Goal: Task Accomplishment & Management: Use online tool/utility

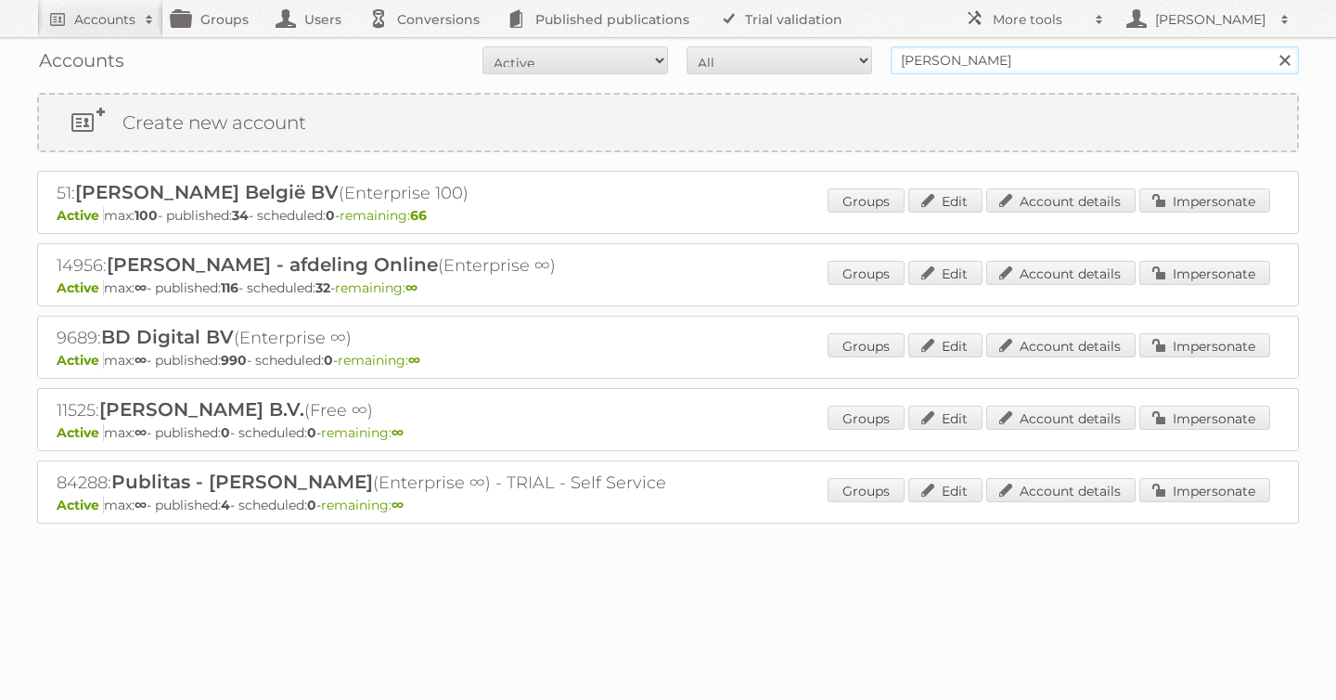
drag, startPoint x: 1009, startPoint y: 64, endPoint x: 651, endPoint y: 52, distance: 358.4
click at [679, 55] on form "All Active Expired Pending All Paid Trials Self service [PERSON_NAME] Search" at bounding box center [668, 60] width 1262 height 28
click at [1219, 263] on link "Impersonate" at bounding box center [1205, 273] width 131 height 24
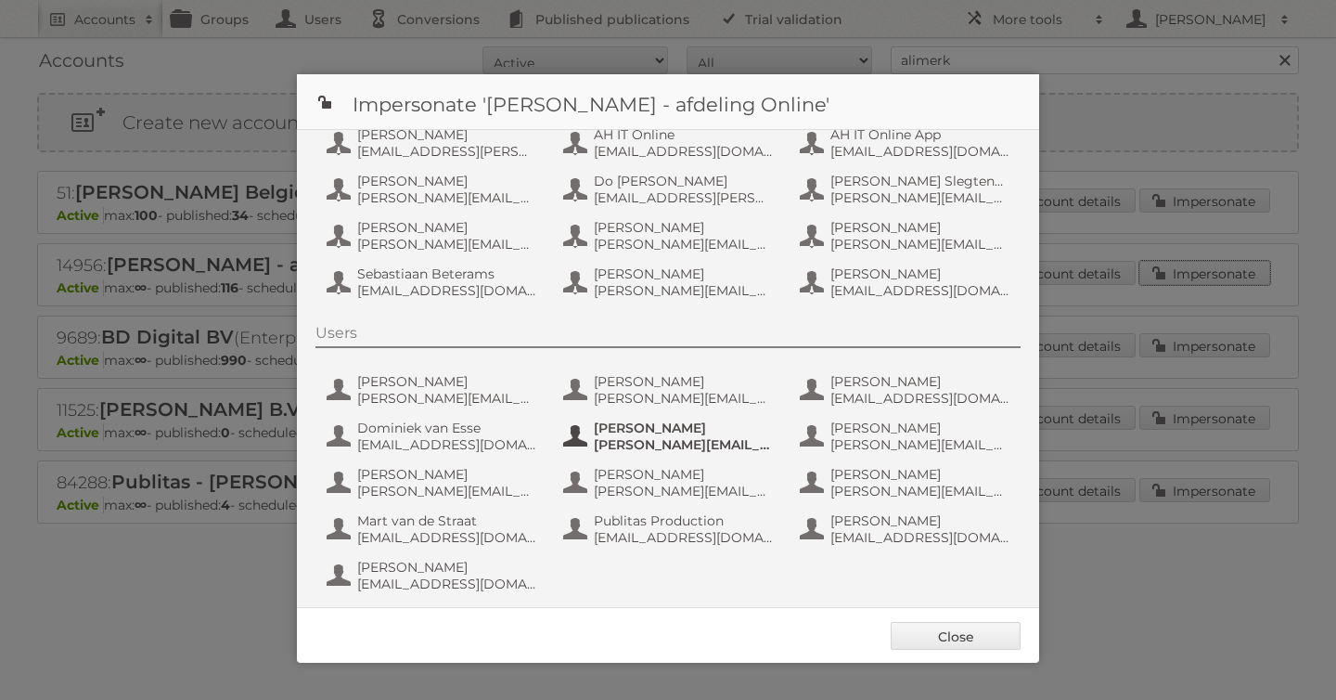
scroll to position [139, 0]
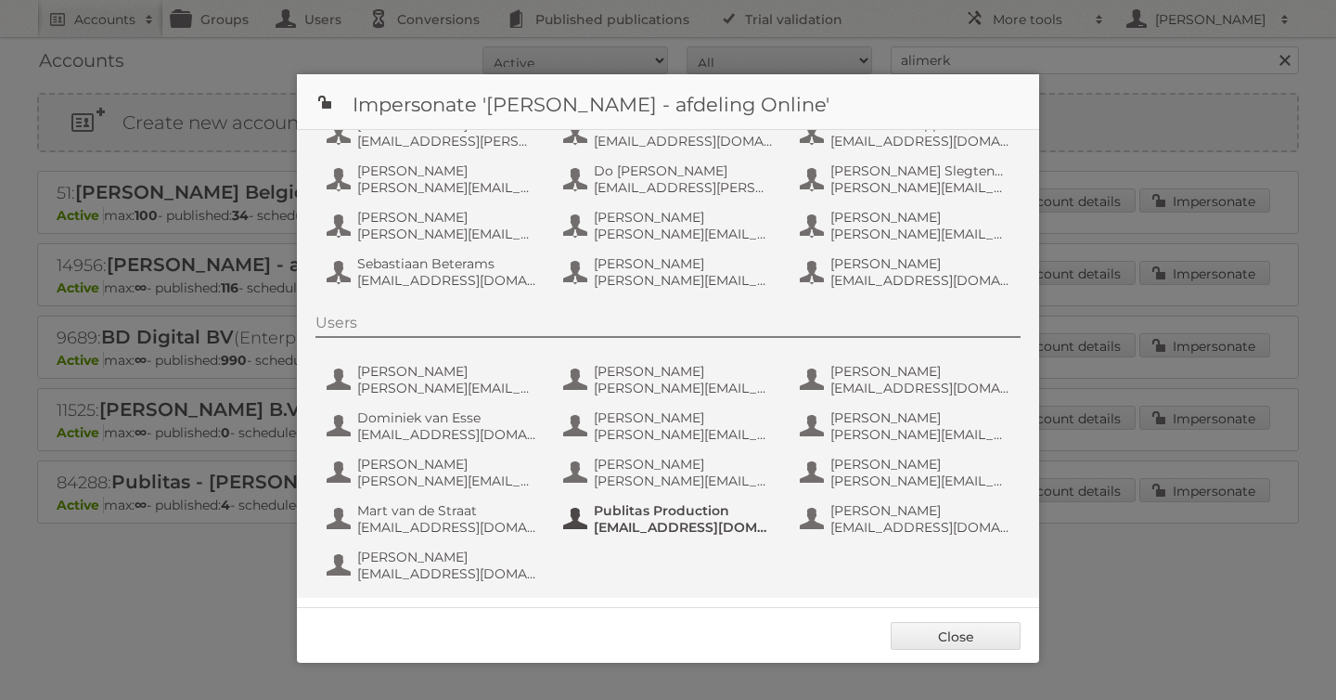
click at [635, 501] on button "Publitas Production [EMAIL_ADDRESS][DOMAIN_NAME]" at bounding box center [670, 518] width 218 height 37
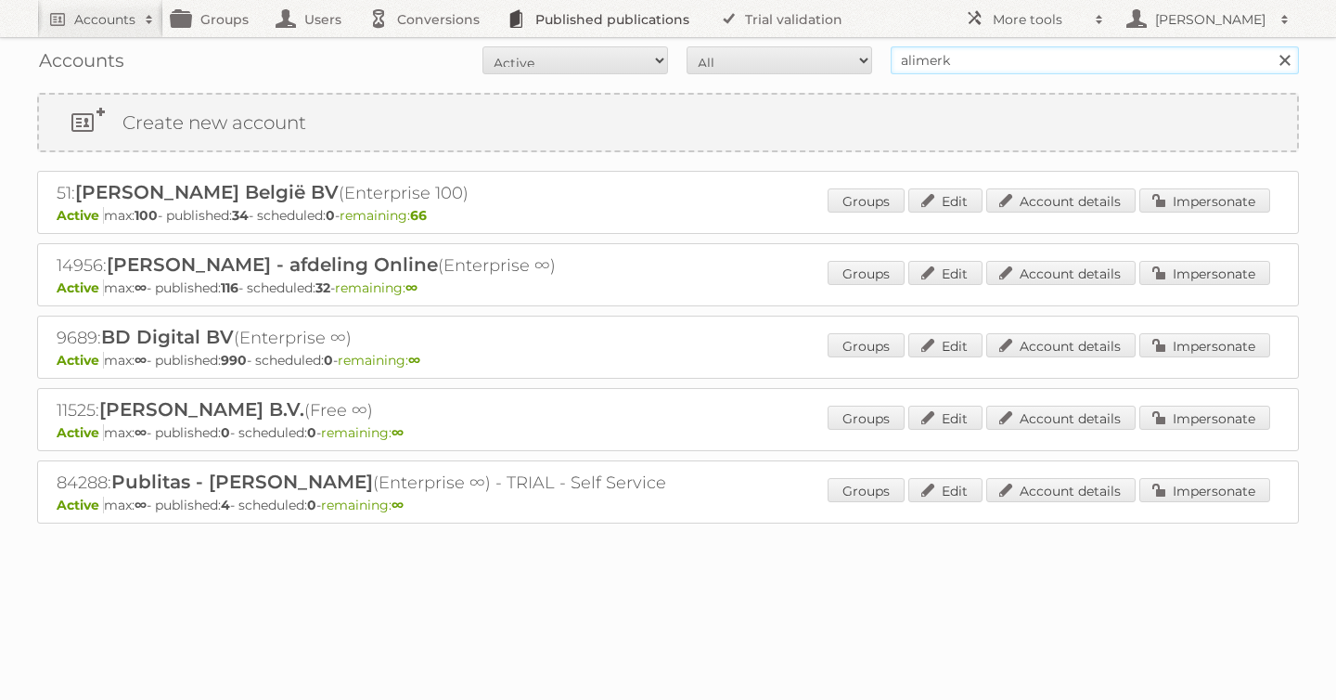
drag, startPoint x: 974, startPoint y: 58, endPoint x: 555, endPoint y: 15, distance: 421.7
click at [598, 23] on body "Accounts Search Advanced Search Create new account Groups Users Conversions Pub…" at bounding box center [668, 350] width 1336 height 700
type input "alimerka"
click at [1271, 46] on input "Search" at bounding box center [1285, 60] width 28 height 28
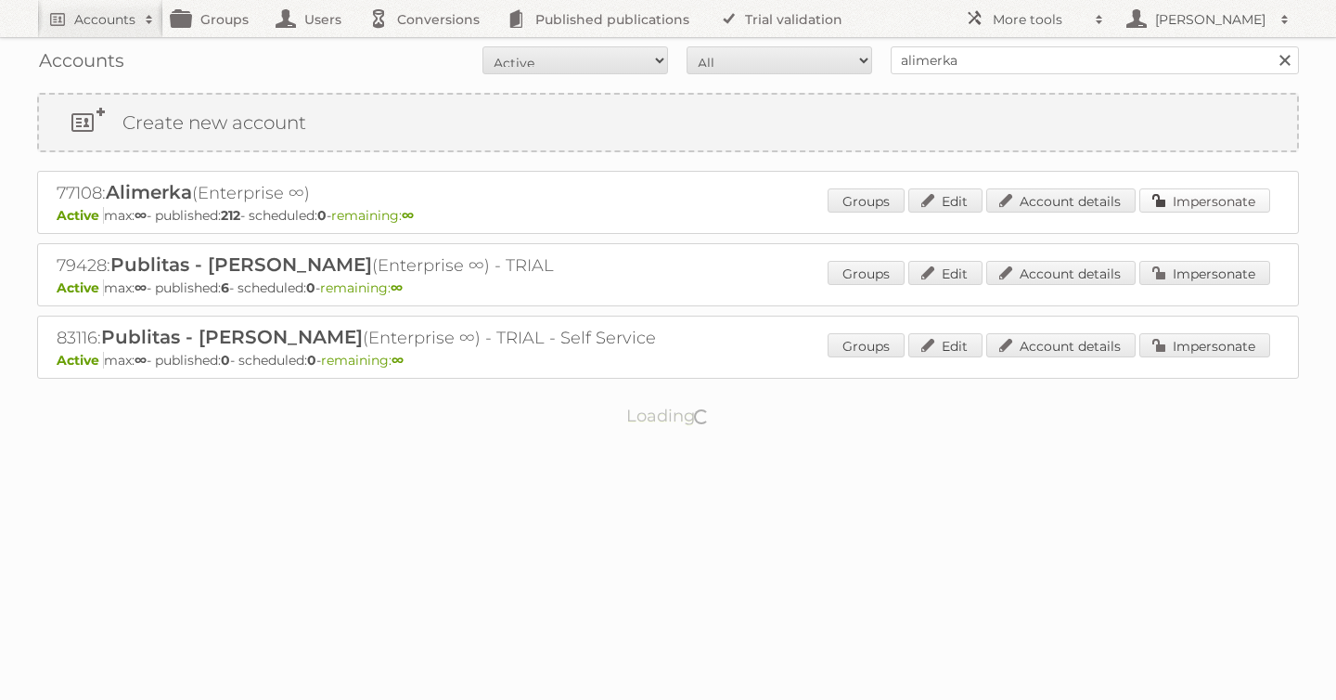
click at [1227, 206] on link "Impersonate" at bounding box center [1205, 200] width 131 height 24
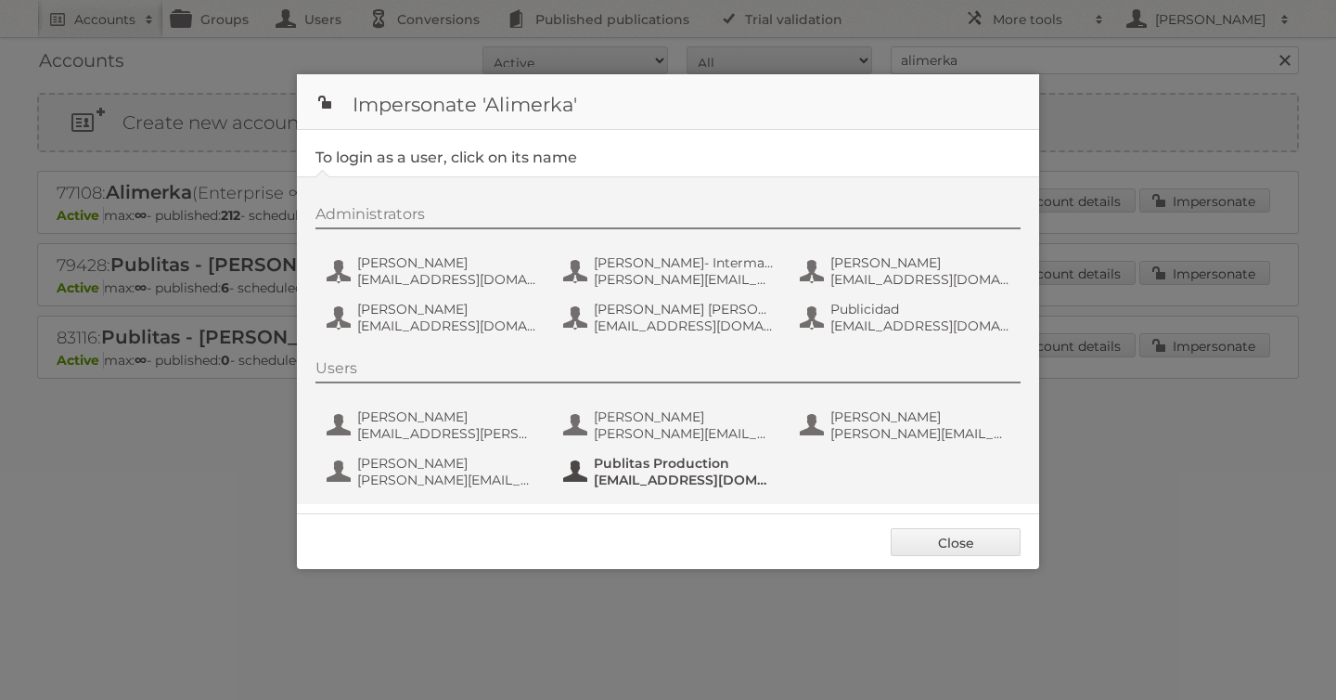
click at [620, 480] on span "fs+alimerka@publitas.com" at bounding box center [684, 479] width 180 height 17
